Goal: Task Accomplishment & Management: Manage account settings

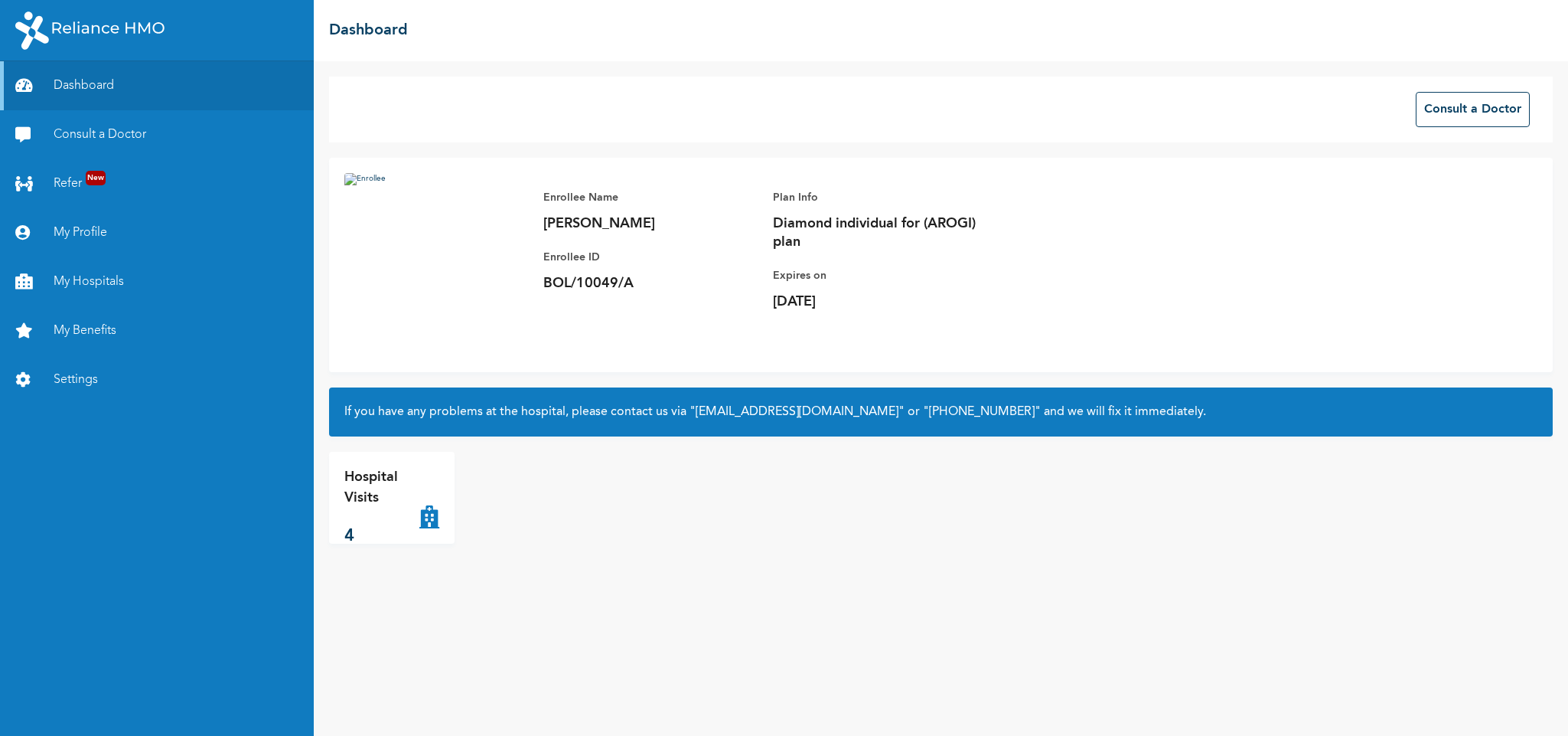
click at [1296, 238] on div "Enrollee Name EDMOND IGHEDO Enrollee ID BOL/10049/A Plan Info Diamond individua…" at bounding box center [941, 265] width 1224 height 215
click at [95, 84] on link "Dashboard" at bounding box center [157, 85] width 314 height 49
click at [81, 217] on link "My Profile" at bounding box center [157, 232] width 314 height 49
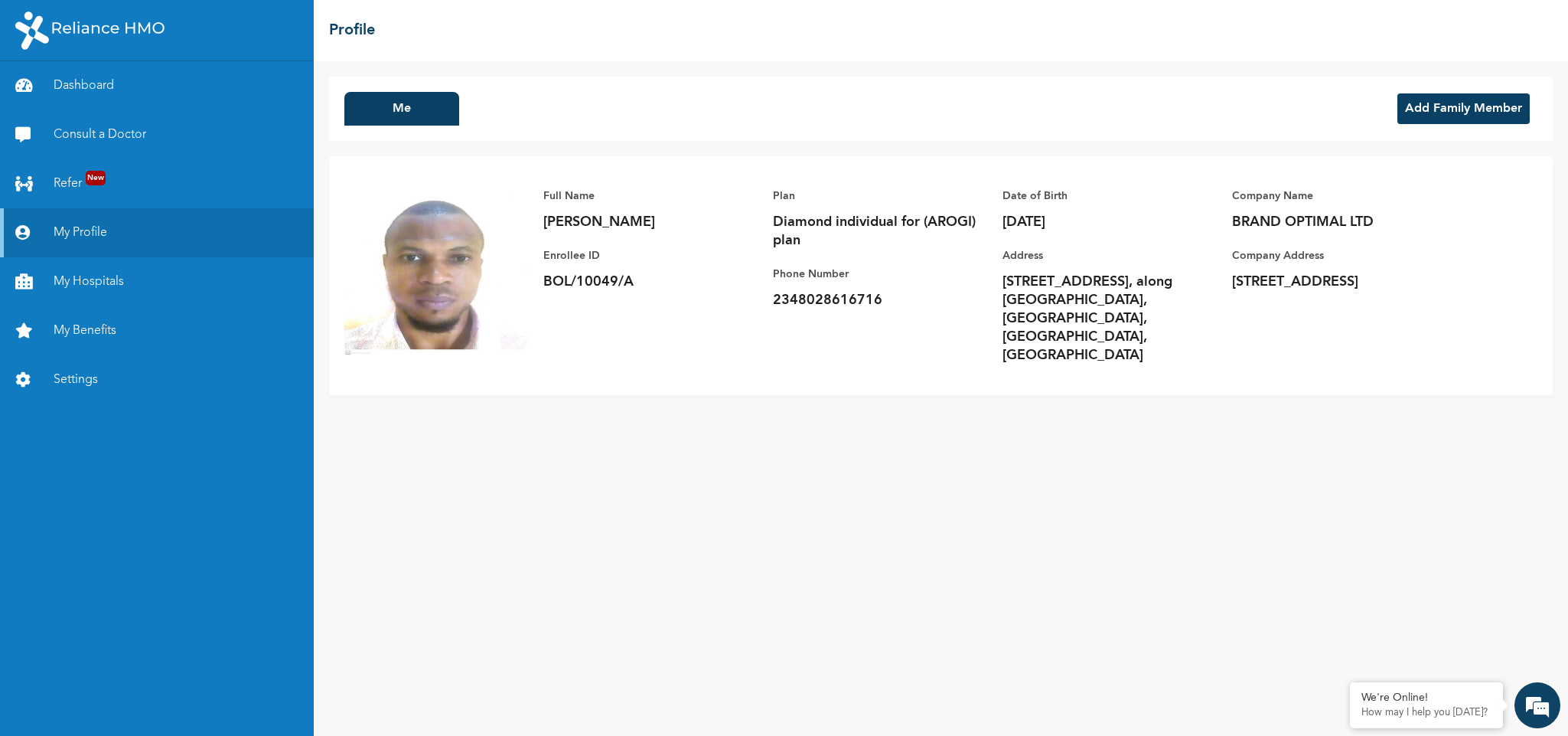
click at [1447, 108] on button "Add Family Member" at bounding box center [1463, 108] width 132 height 30
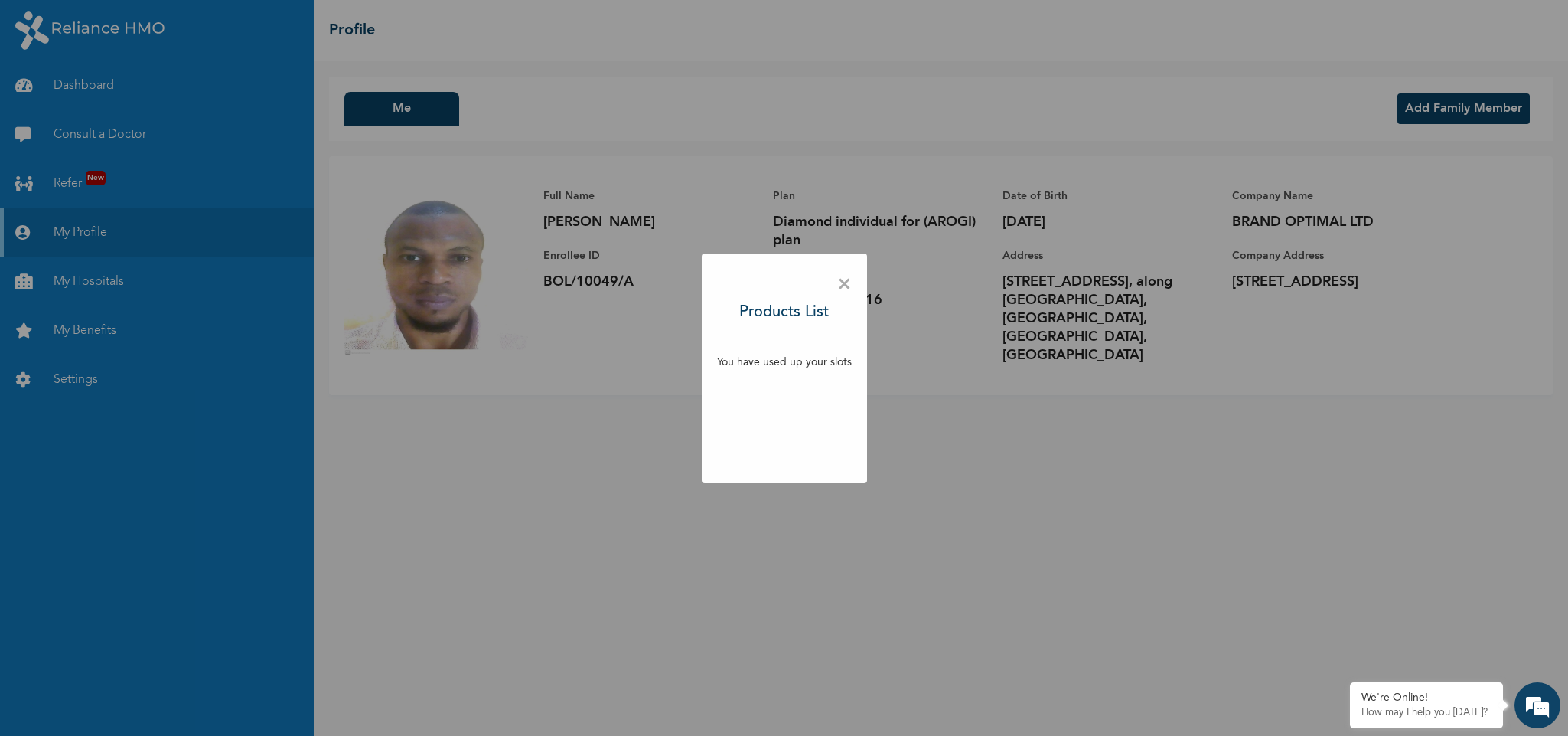
click at [840, 285] on span "×" at bounding box center [845, 284] width 15 height 32
